Goal: Task Accomplishment & Management: Manage account settings

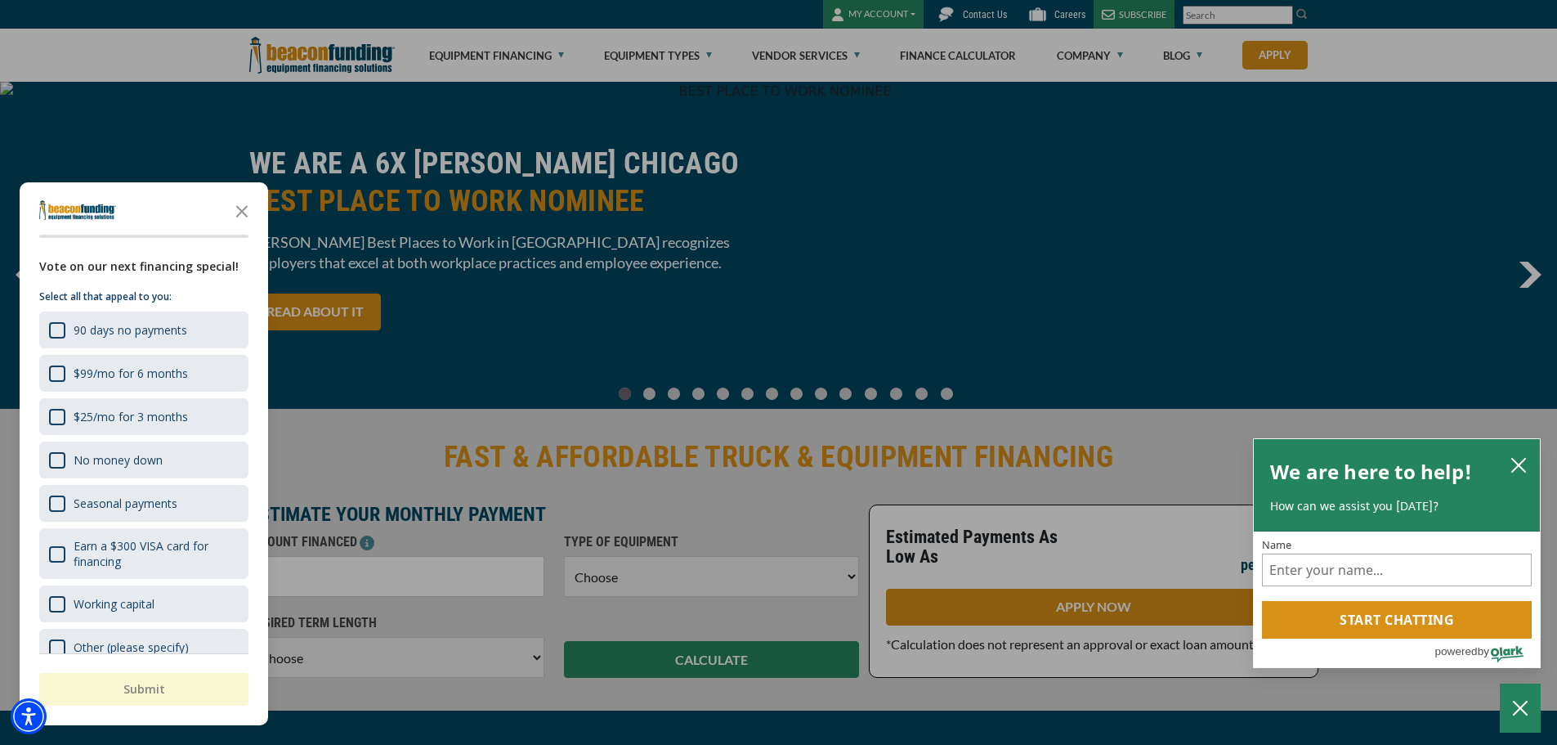
click at [320, 70] on div "button" at bounding box center [778, 372] width 1557 height 745
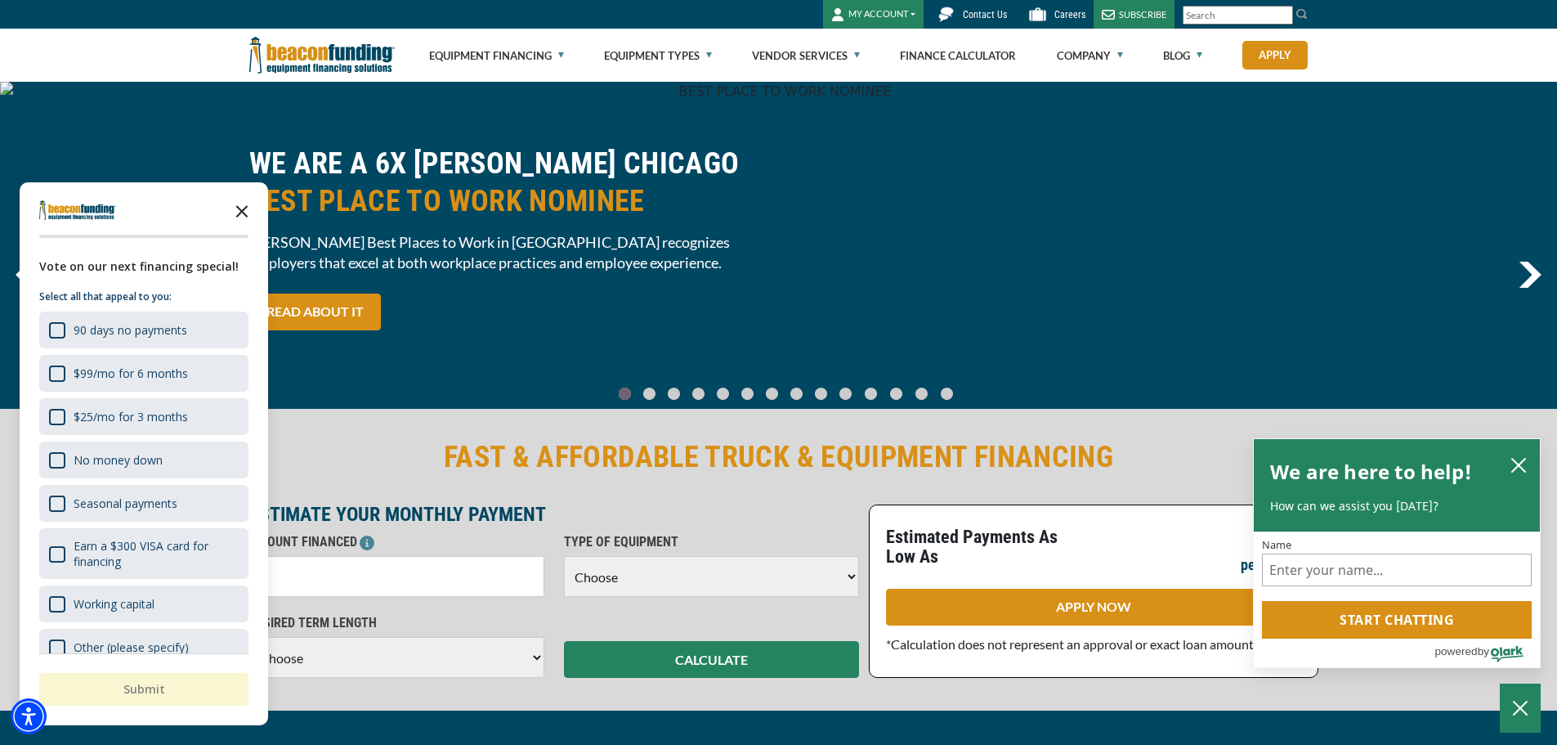
click at [242, 215] on icon "Close the survey" at bounding box center [242, 210] width 33 height 33
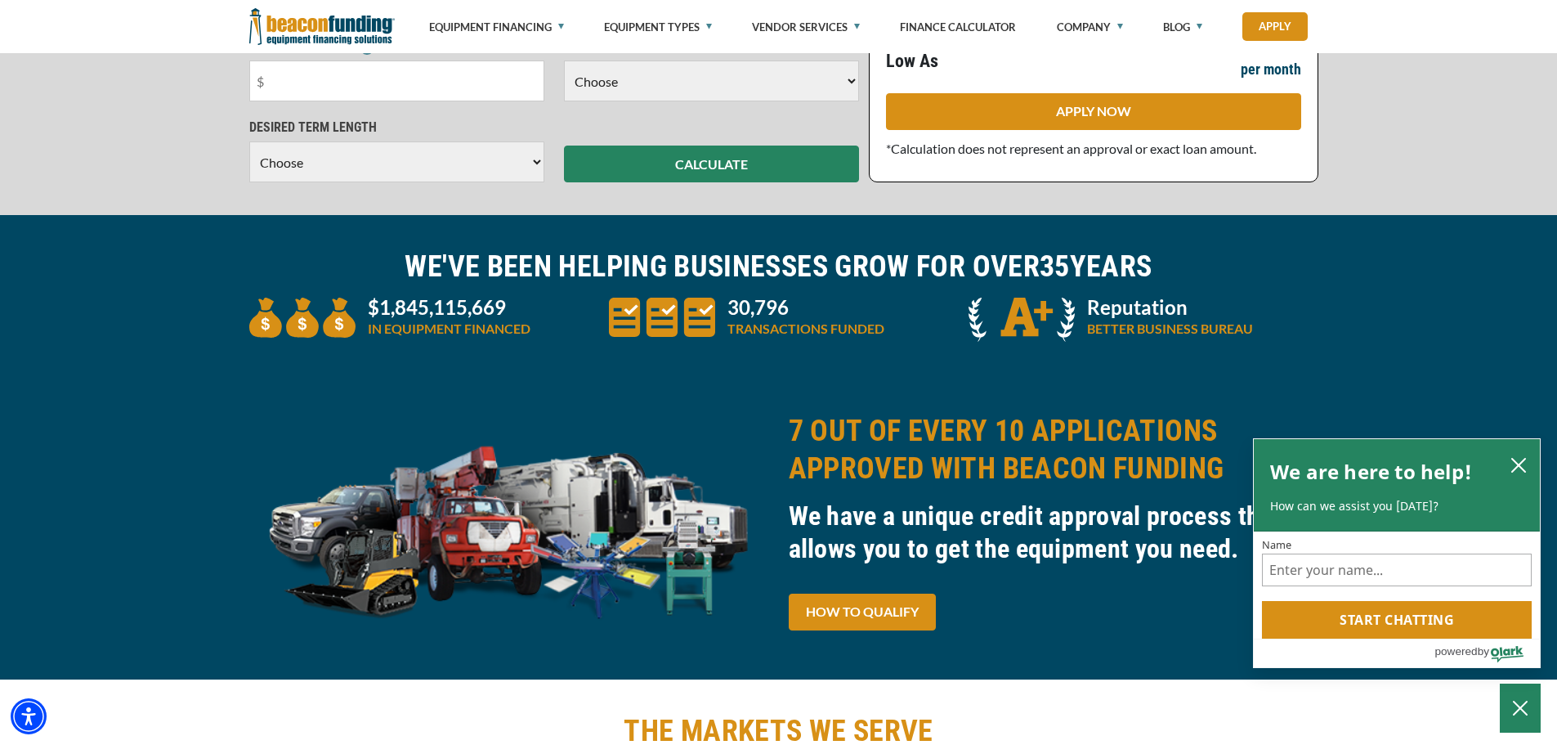
scroll to position [409, 0]
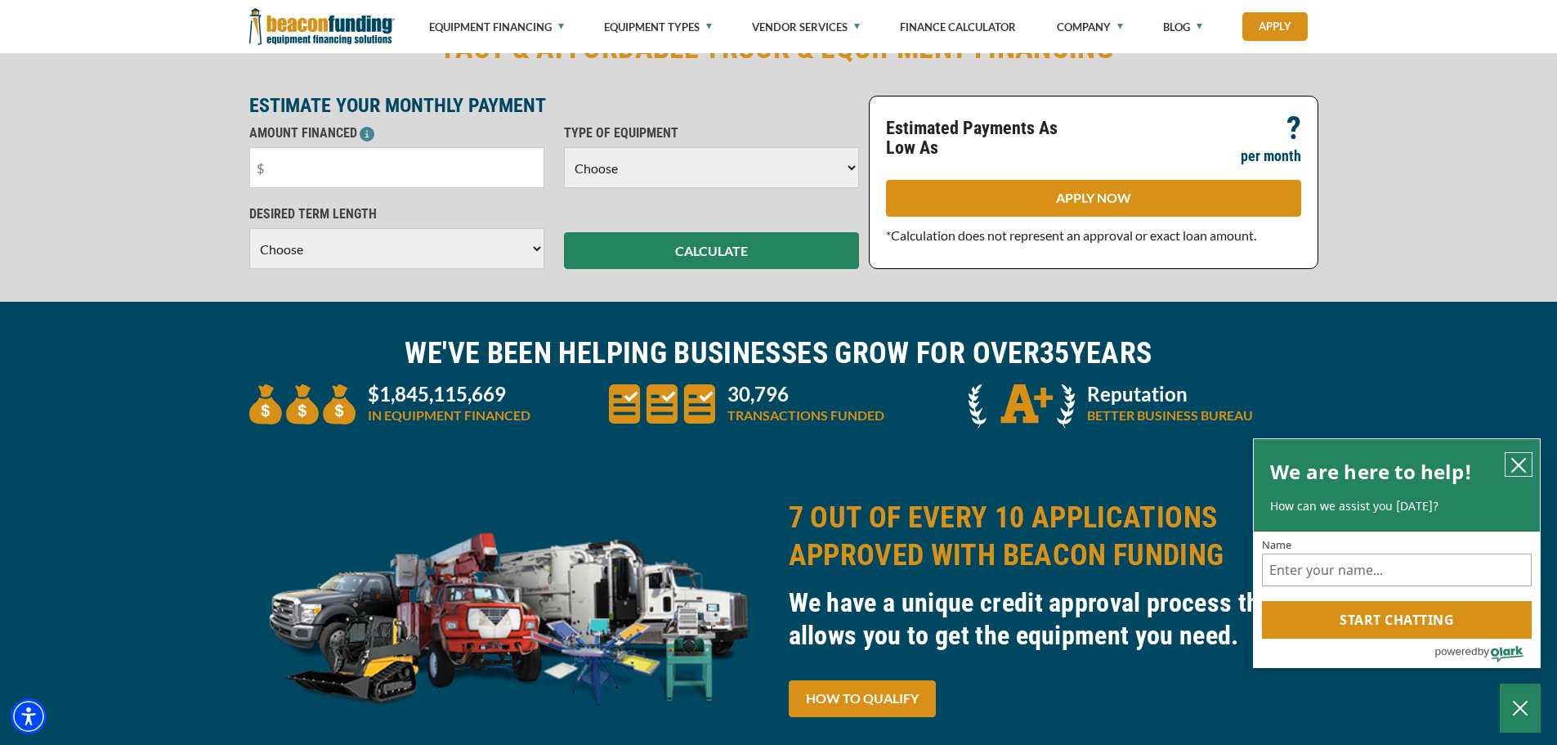
click at [1520, 457] on icon "close chatbox" at bounding box center [1519, 465] width 16 height 16
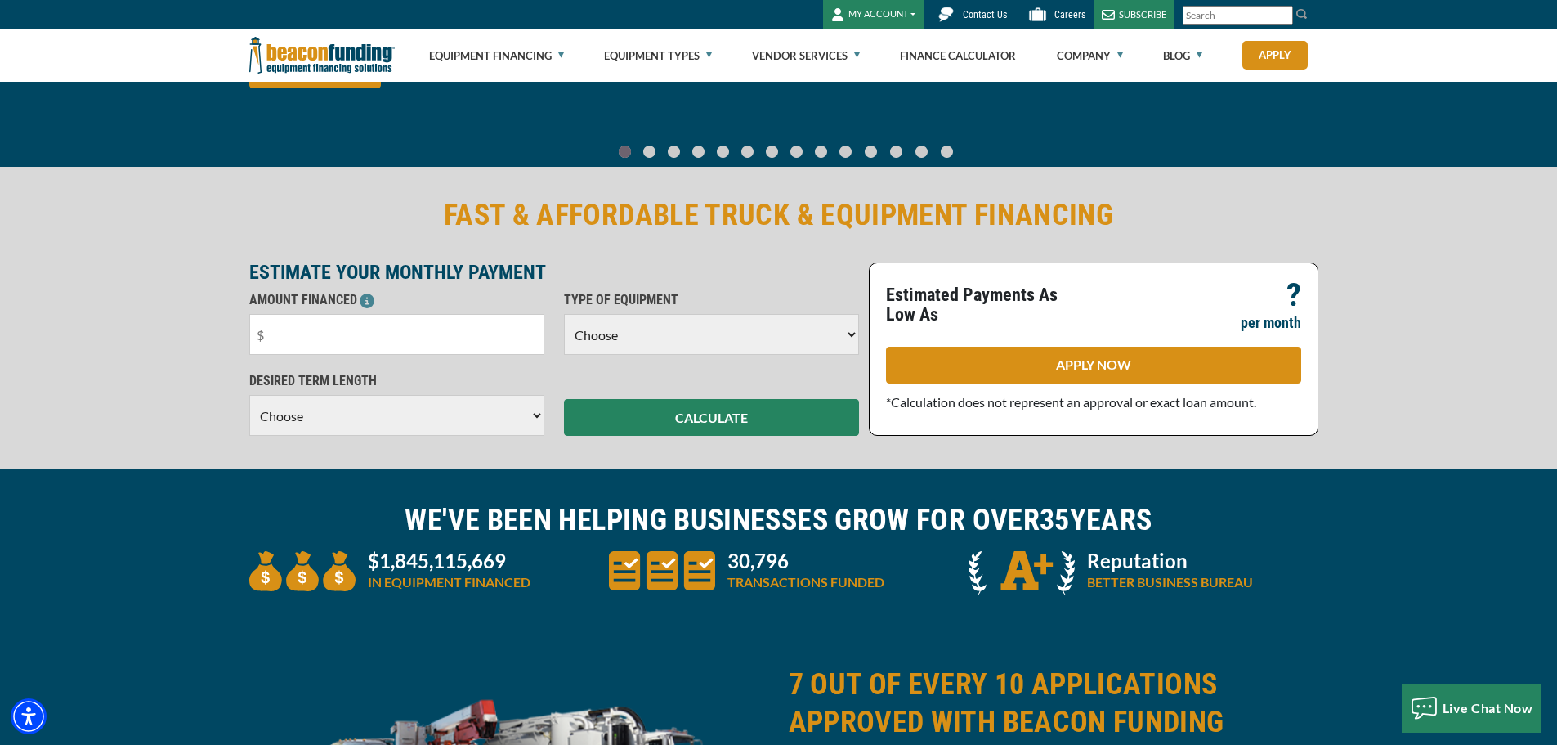
scroll to position [0, 0]
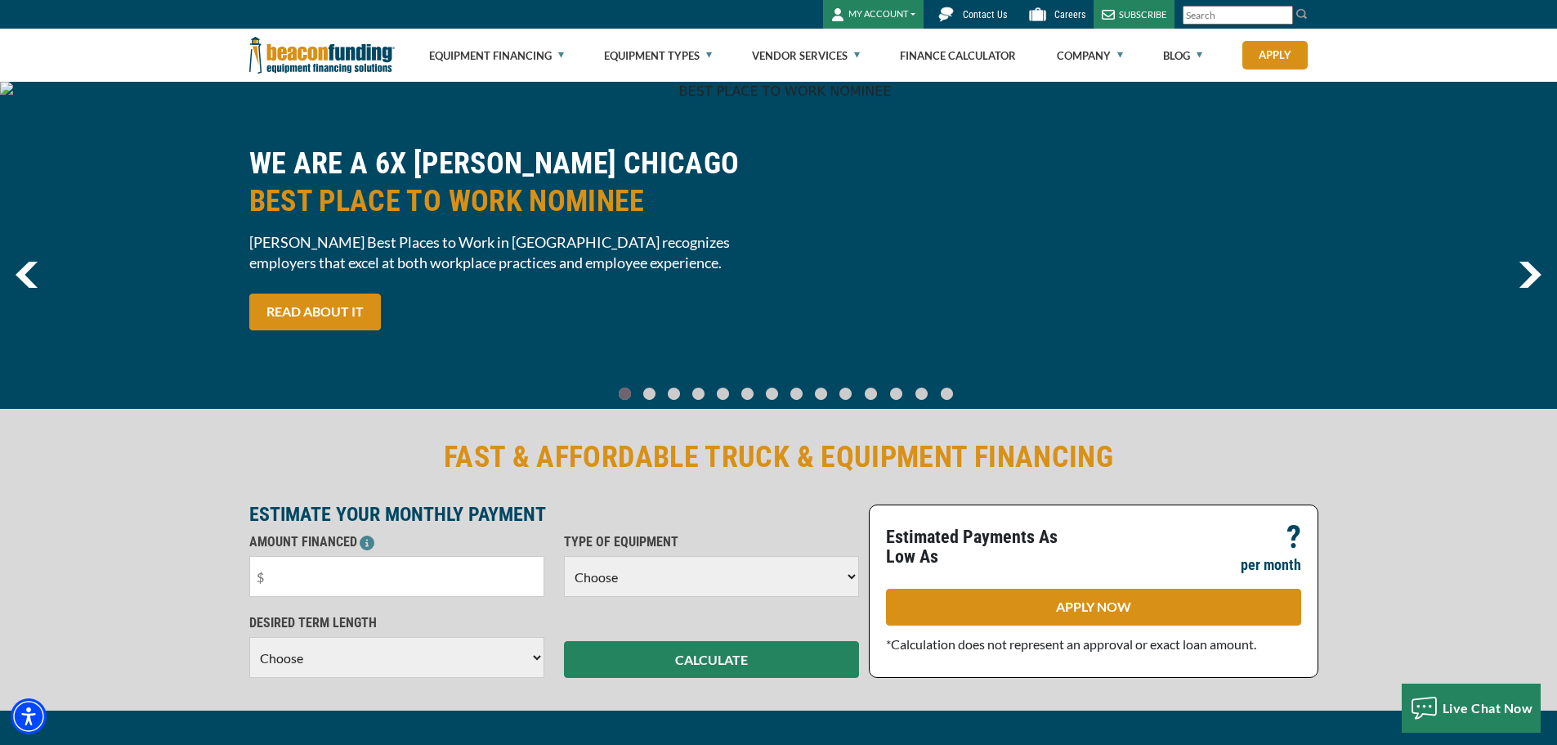
click at [894, 12] on button "MY ACCOUNT" at bounding box center [873, 14] width 101 height 29
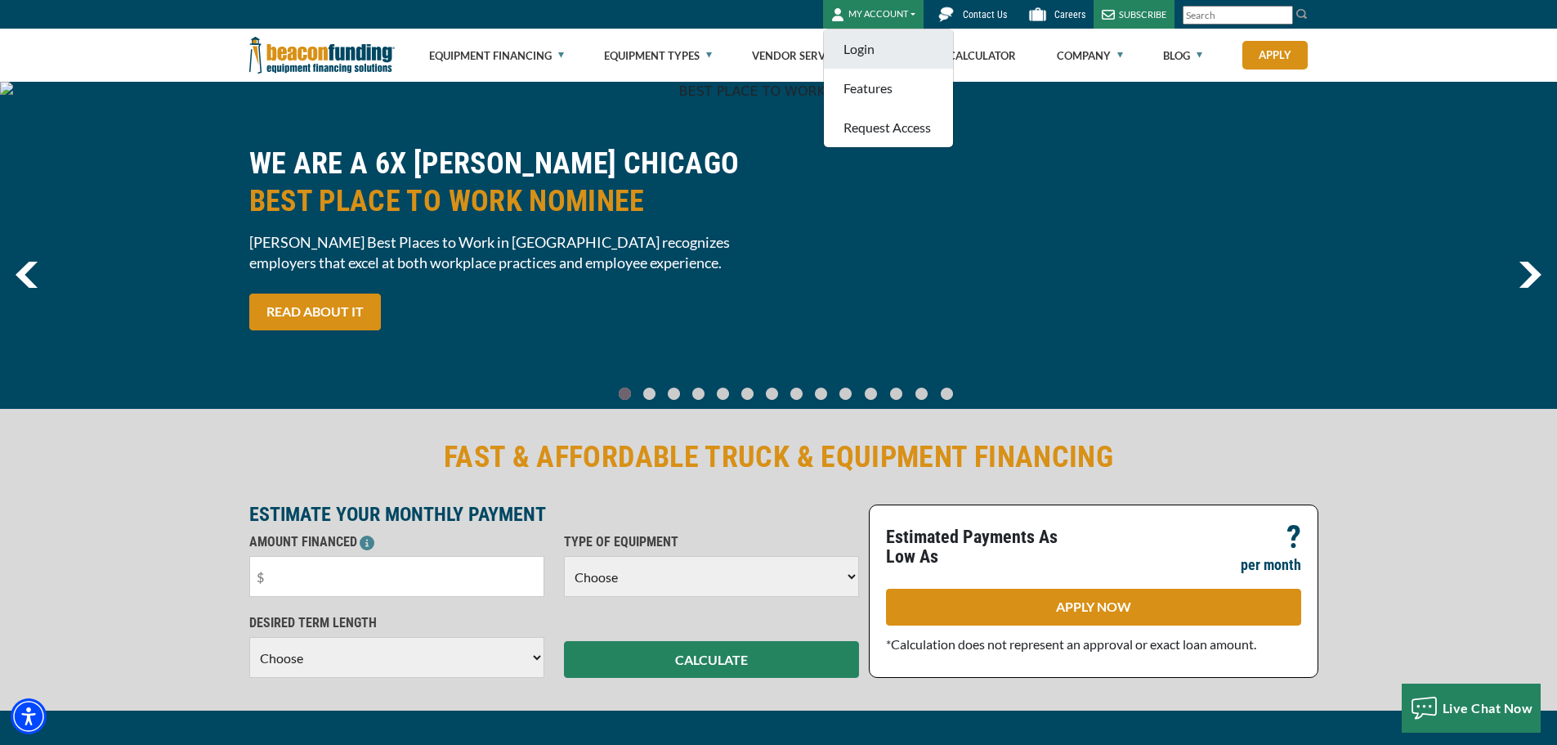
click at [866, 42] on link "Login" at bounding box center [888, 48] width 129 height 39
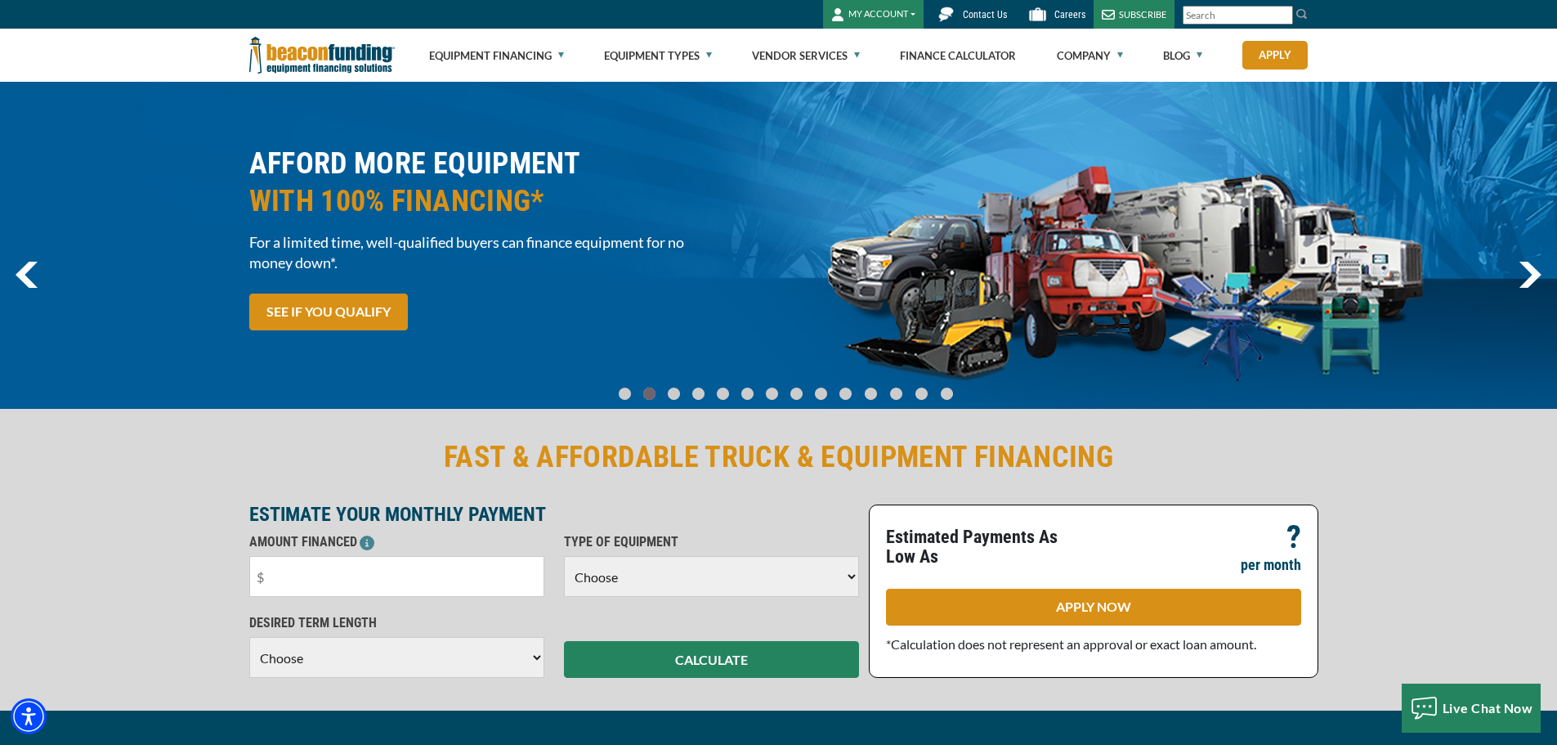
click at [880, 14] on button "MY ACCOUNT" at bounding box center [873, 14] width 101 height 29
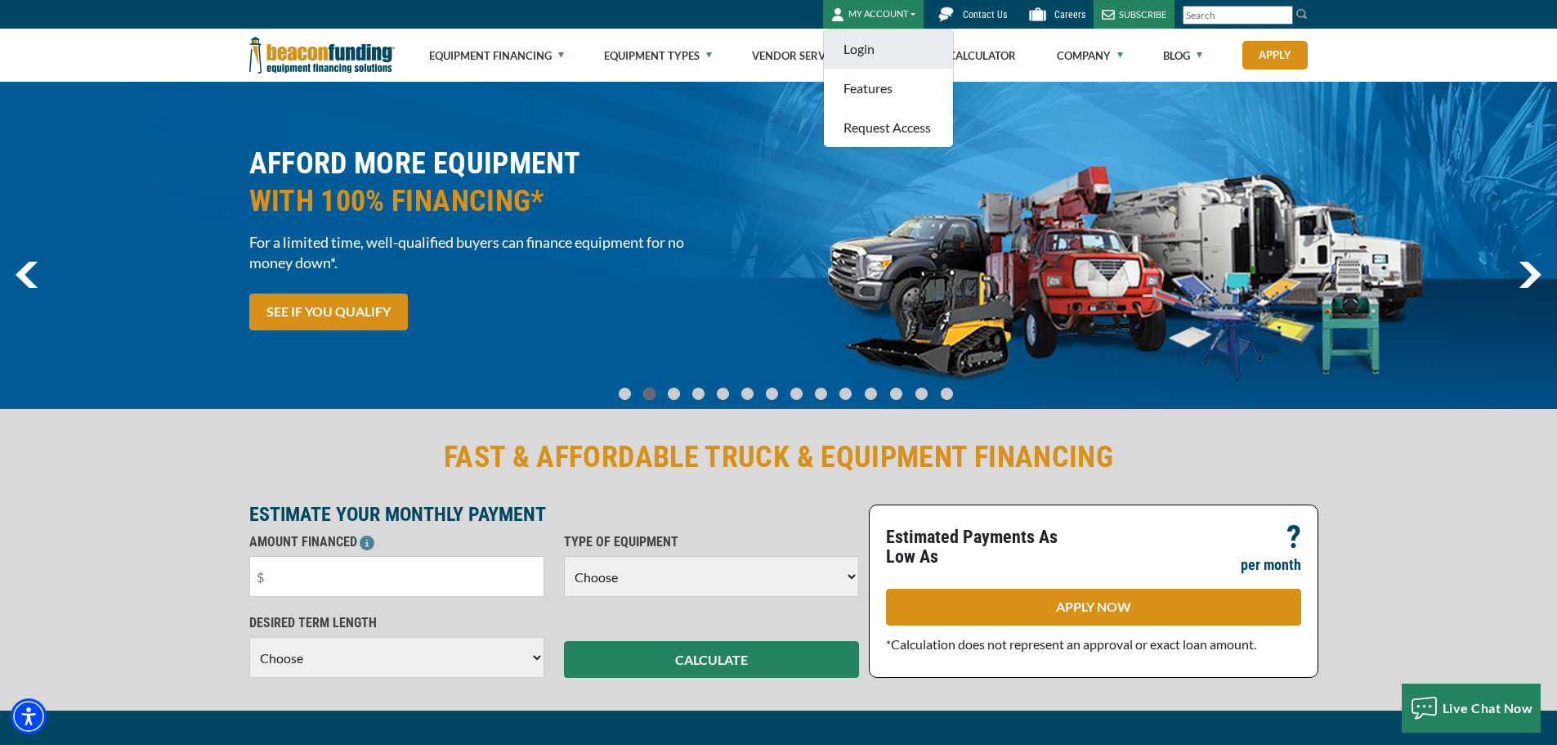
click at [866, 47] on link "Login" at bounding box center [888, 48] width 129 height 39
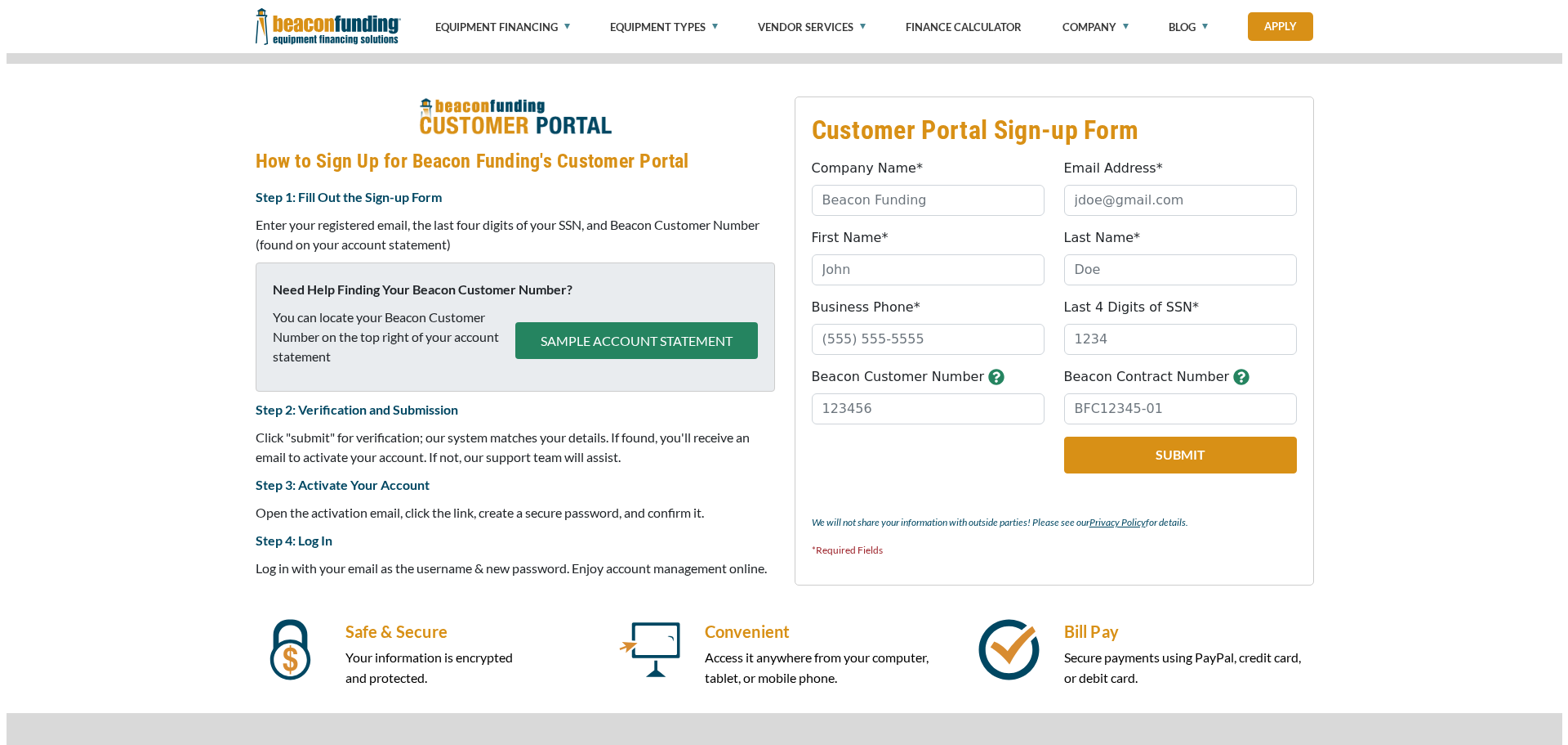
scroll to position [651, 0]
